Goal: Find specific page/section: Find specific page/section

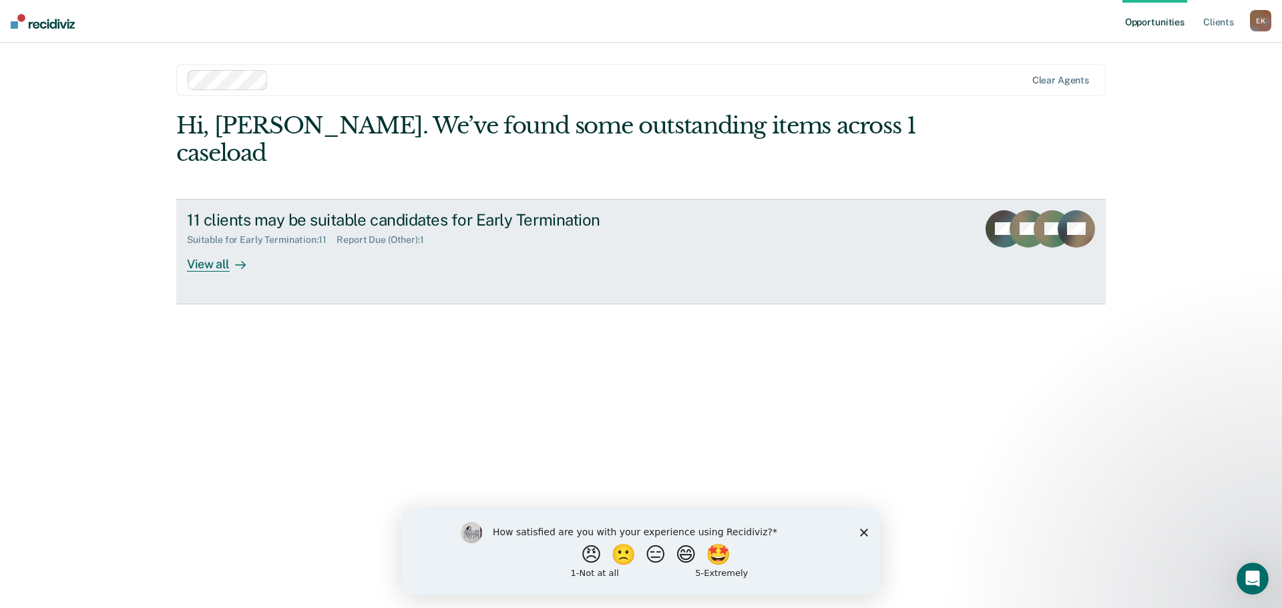
click at [208, 246] on div "View all" at bounding box center [224, 259] width 75 height 26
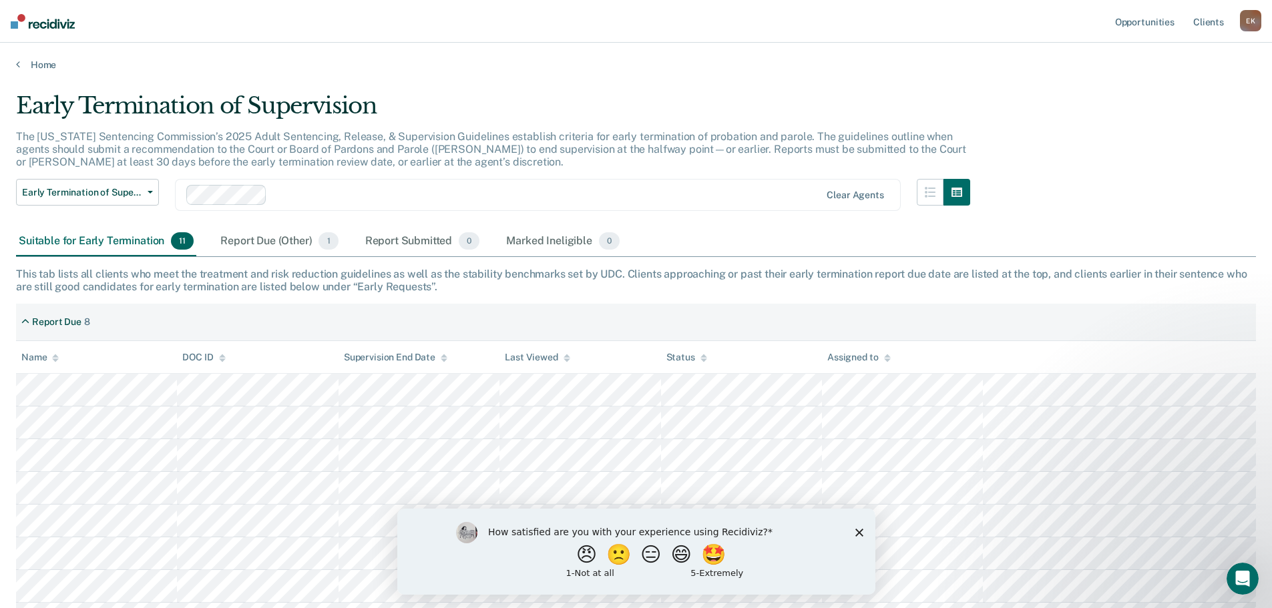
click at [856, 534] on polygon "Close survey" at bounding box center [859, 532] width 8 height 8
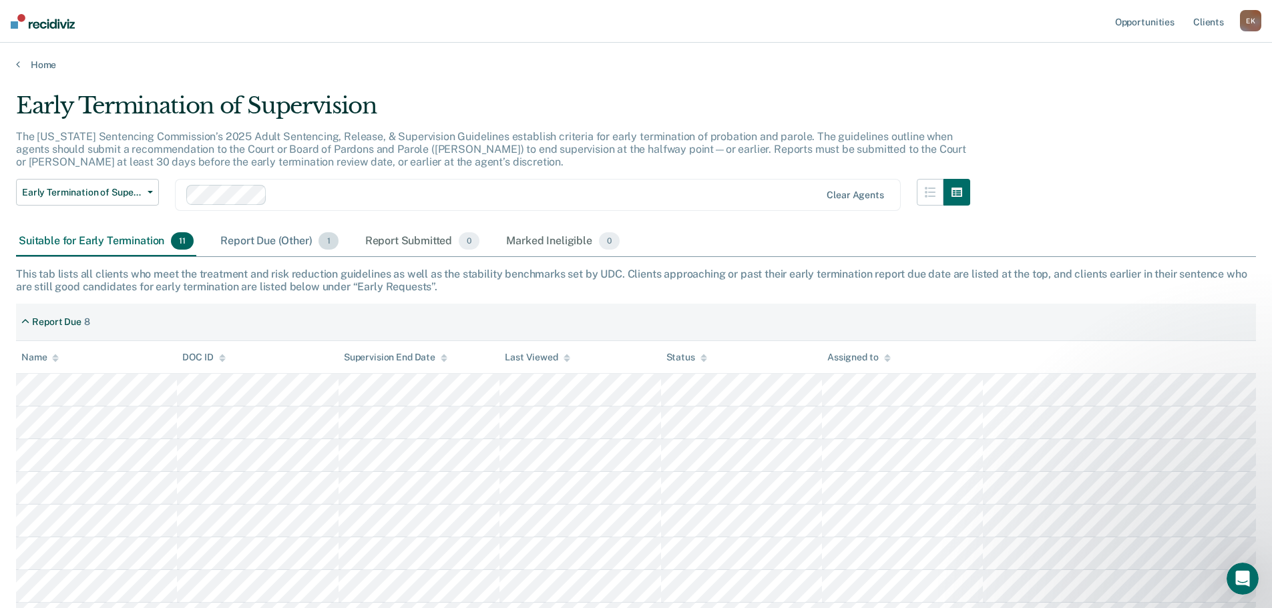
click at [263, 238] on div "Report Due (Other) 1" at bounding box center [279, 241] width 123 height 29
